Goal: Task Accomplishment & Management: Manage account settings

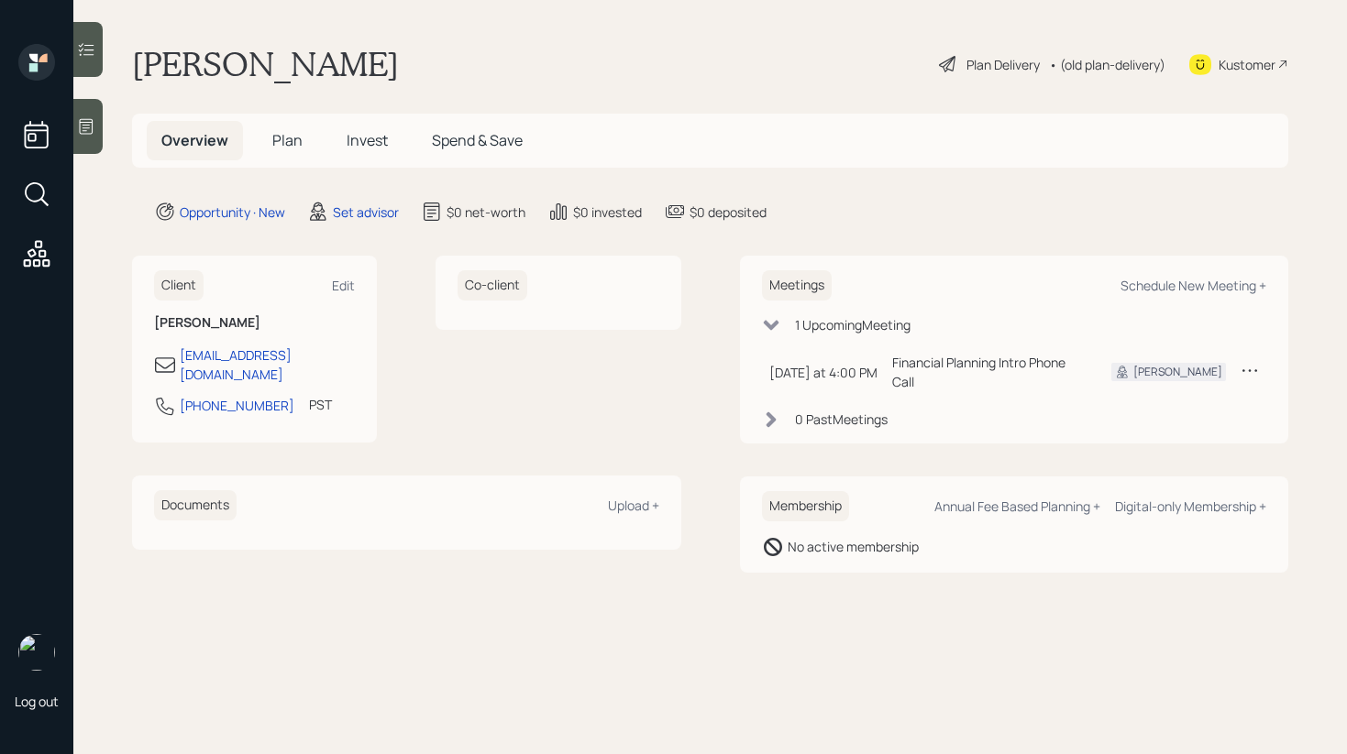
click at [83, 130] on icon at bounding box center [87, 127] width 14 height 16
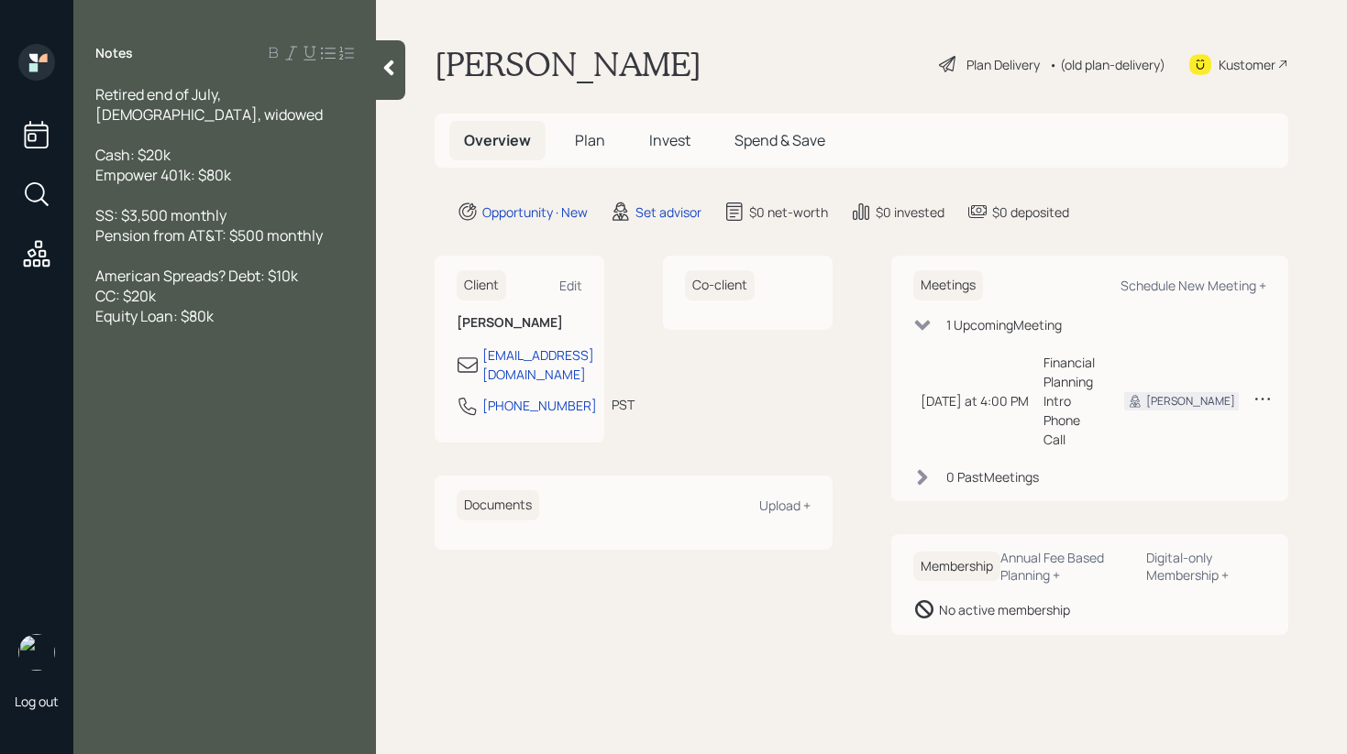
click at [397, 79] on div at bounding box center [390, 70] width 29 height 60
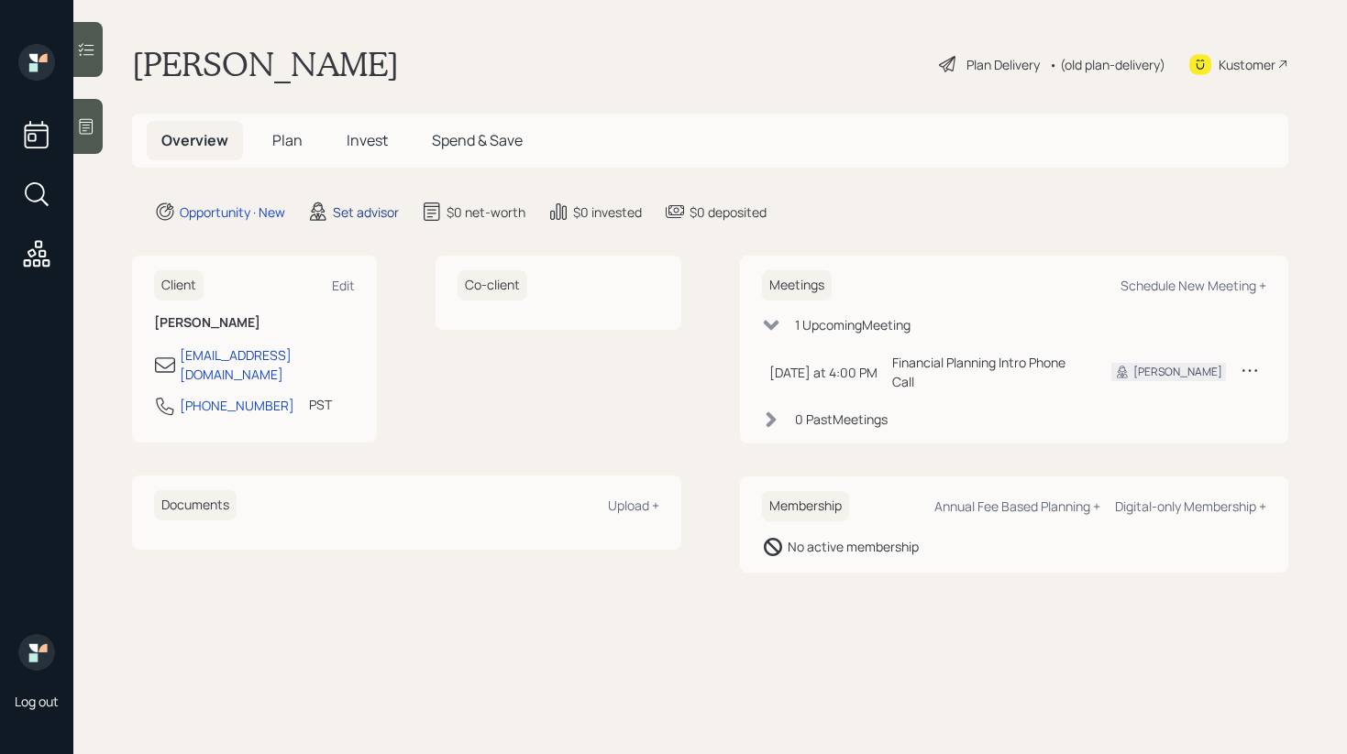
click at [363, 211] on div "Set advisor" at bounding box center [366, 212] width 66 height 19
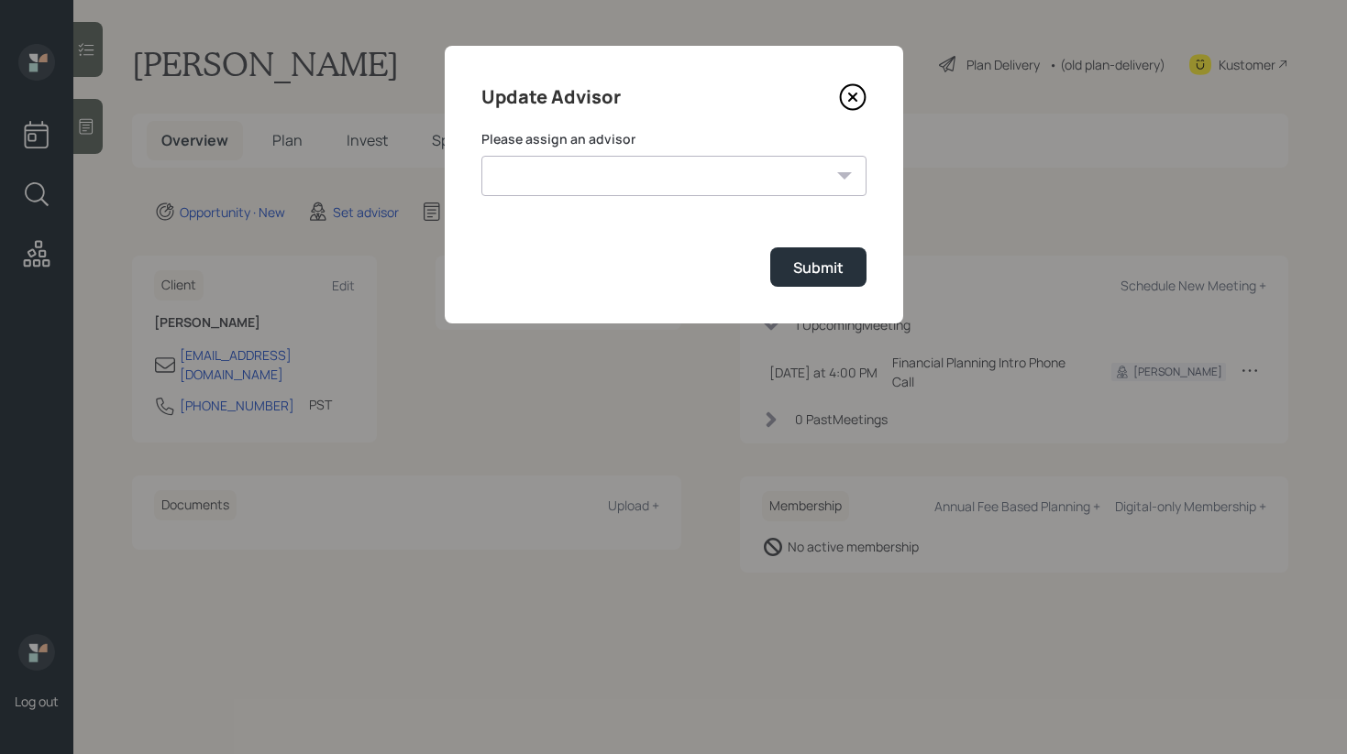
click at [655, 174] on select "[PERSON_NAME] [PERSON_NAME] End [PERSON_NAME] [PERSON_NAME] [PERSON_NAME] [PERS…" at bounding box center [673, 176] width 385 height 40
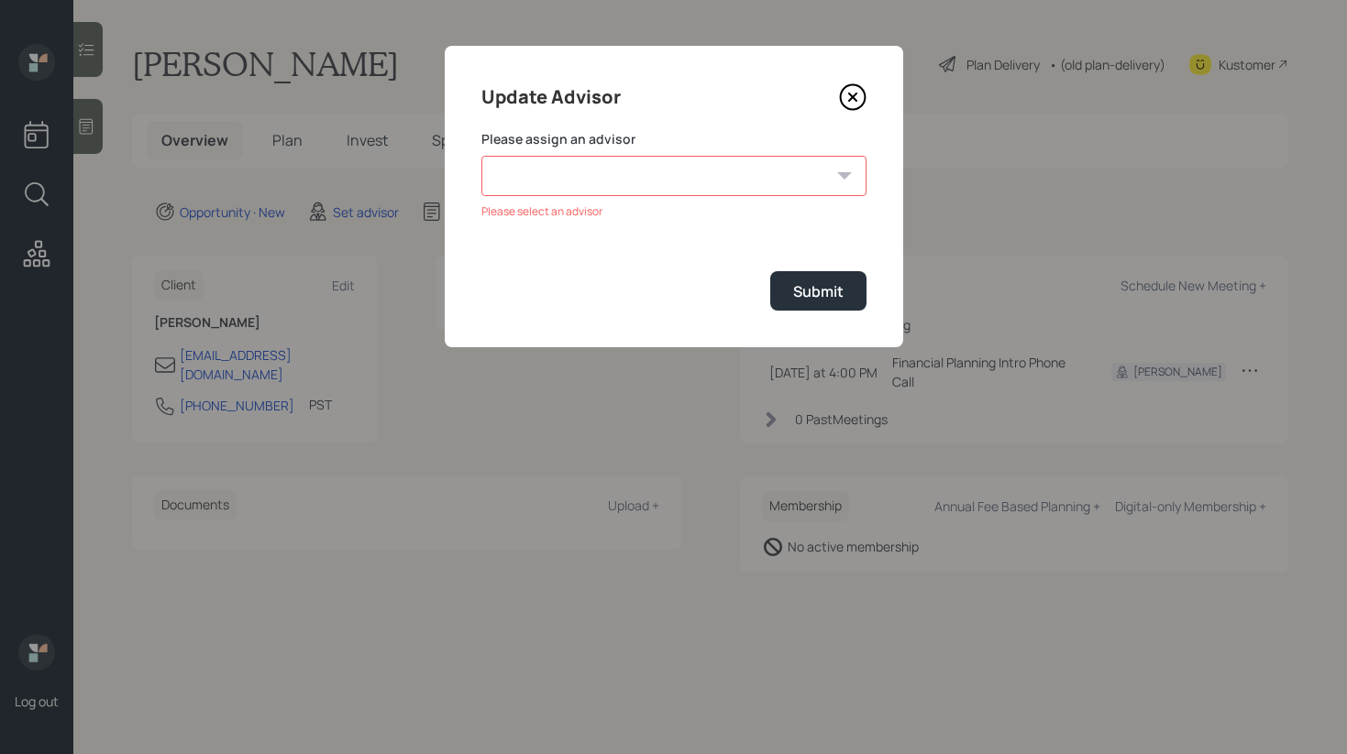
click at [856, 89] on icon at bounding box center [853, 97] width 28 height 28
